Goal: Find specific page/section: Find specific page/section

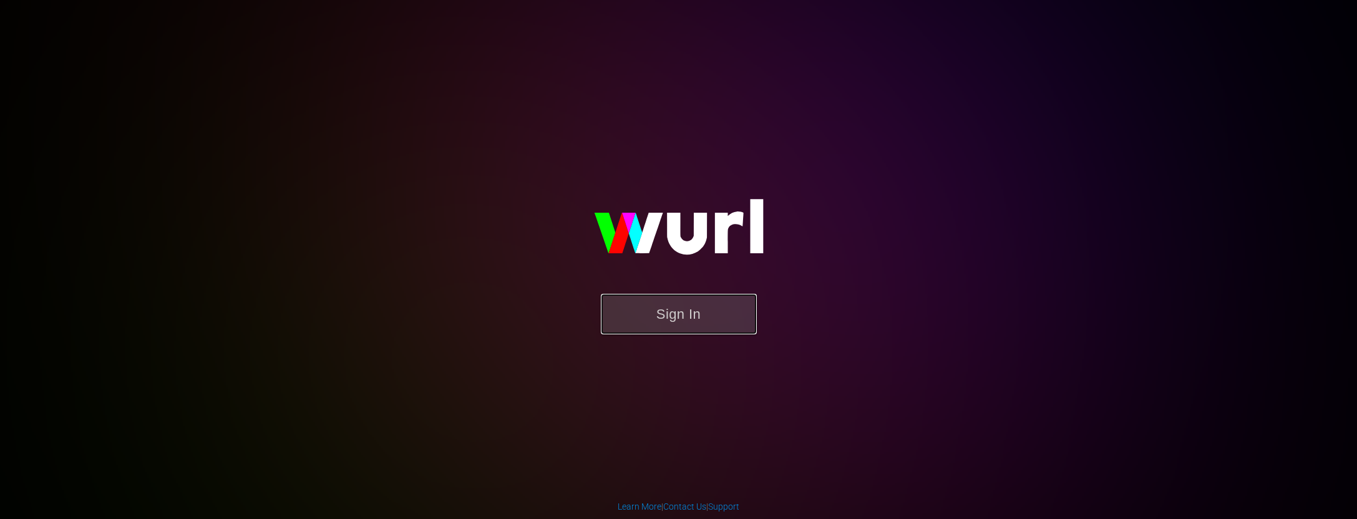
click at [705, 320] on button "Sign In" at bounding box center [679, 314] width 156 height 41
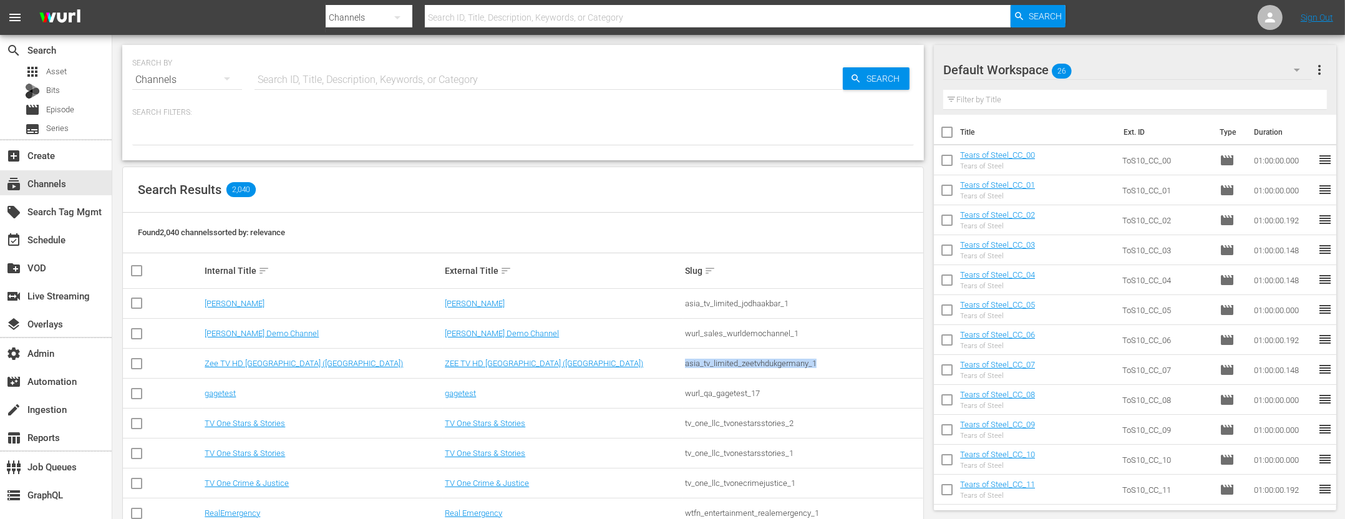
drag, startPoint x: 763, startPoint y: 363, endPoint x: 686, endPoint y: 363, distance: 76.8
click at [686, 363] on div "asia_tv_limited_zeetvhdukgermany_1" at bounding box center [803, 363] width 237 height 9
copy div "asia_tv_limited_zeetvhdukgermany_1"
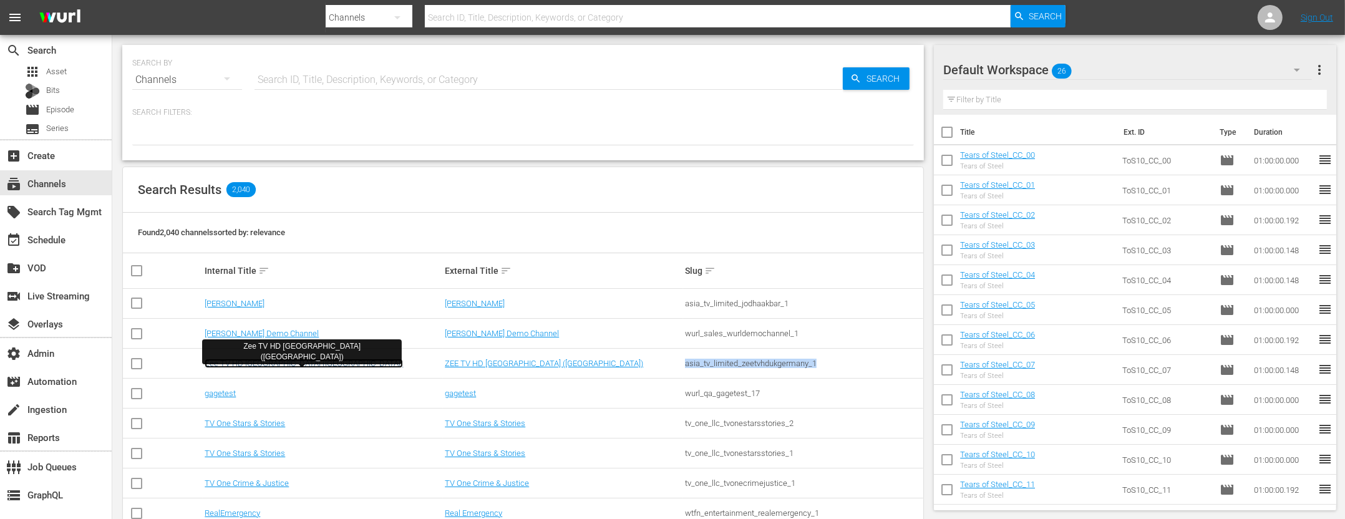
click at [257, 362] on link "Zee TV HD [GEOGRAPHIC_DATA] ([GEOGRAPHIC_DATA])" at bounding box center [304, 363] width 198 height 9
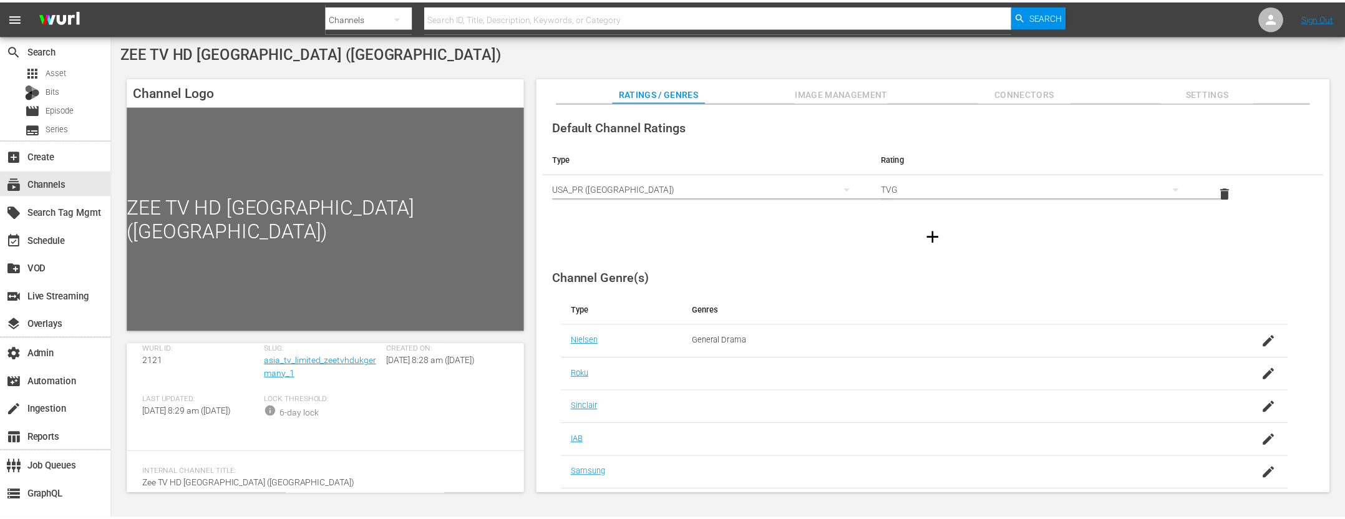
scroll to position [67, 0]
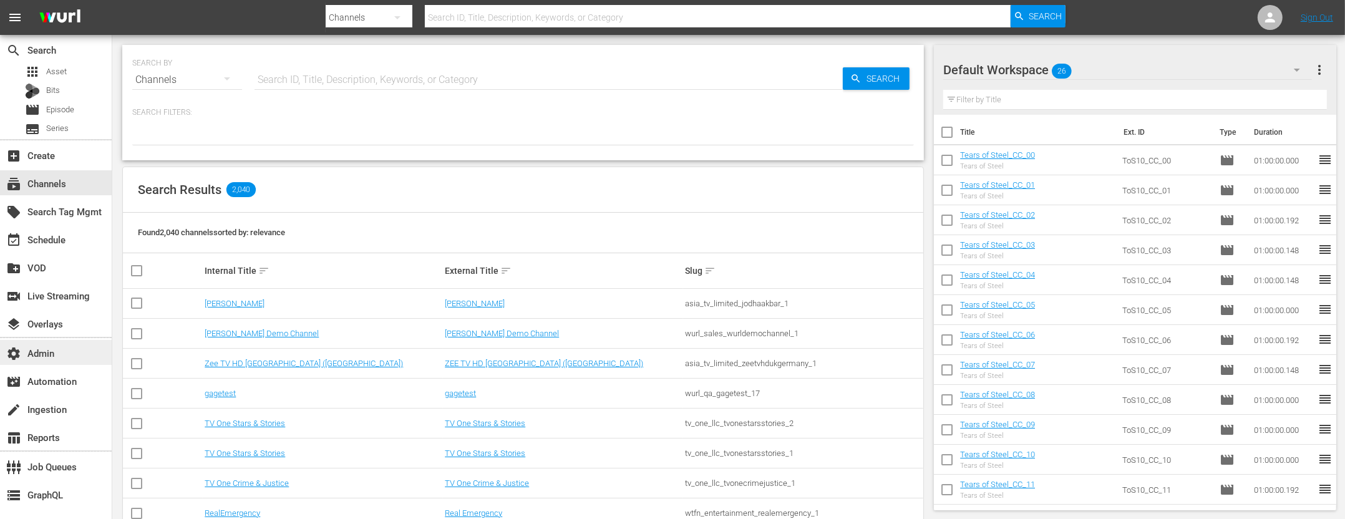
click at [50, 353] on div "settings Admin" at bounding box center [35, 351] width 70 height 11
